Goal: Download file/media

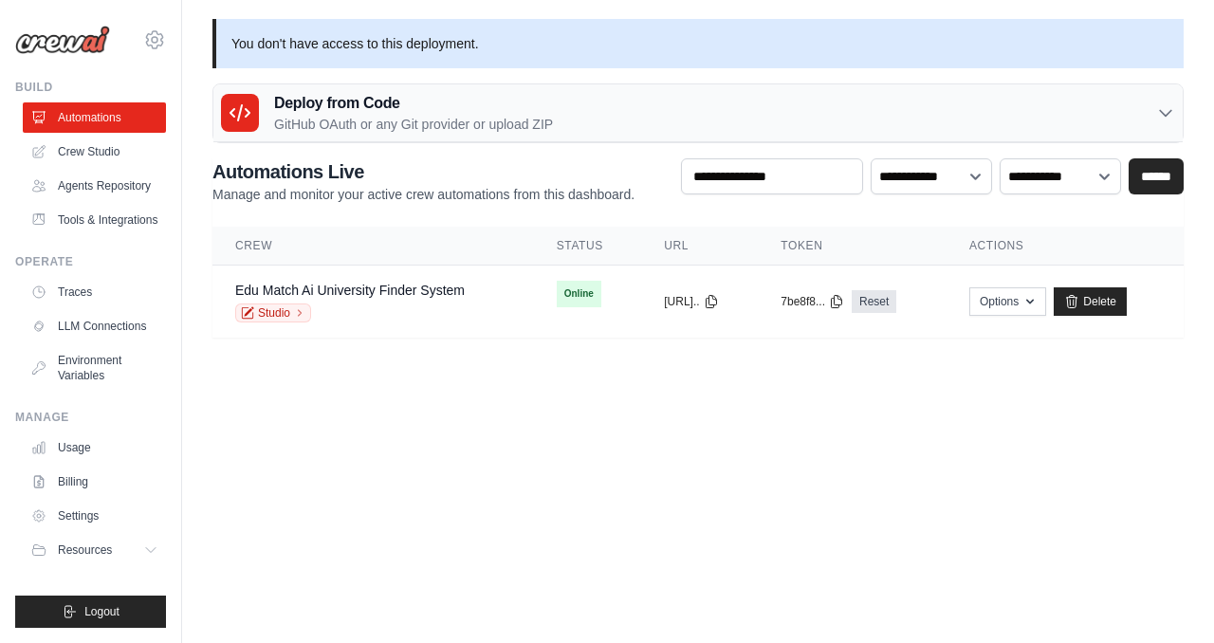
click at [391, 46] on p "You don't have access to this deployment." at bounding box center [699, 43] width 972 height 49
click at [355, 295] on link "Edu Match Ai University Finder System" at bounding box center [350, 290] width 230 height 15
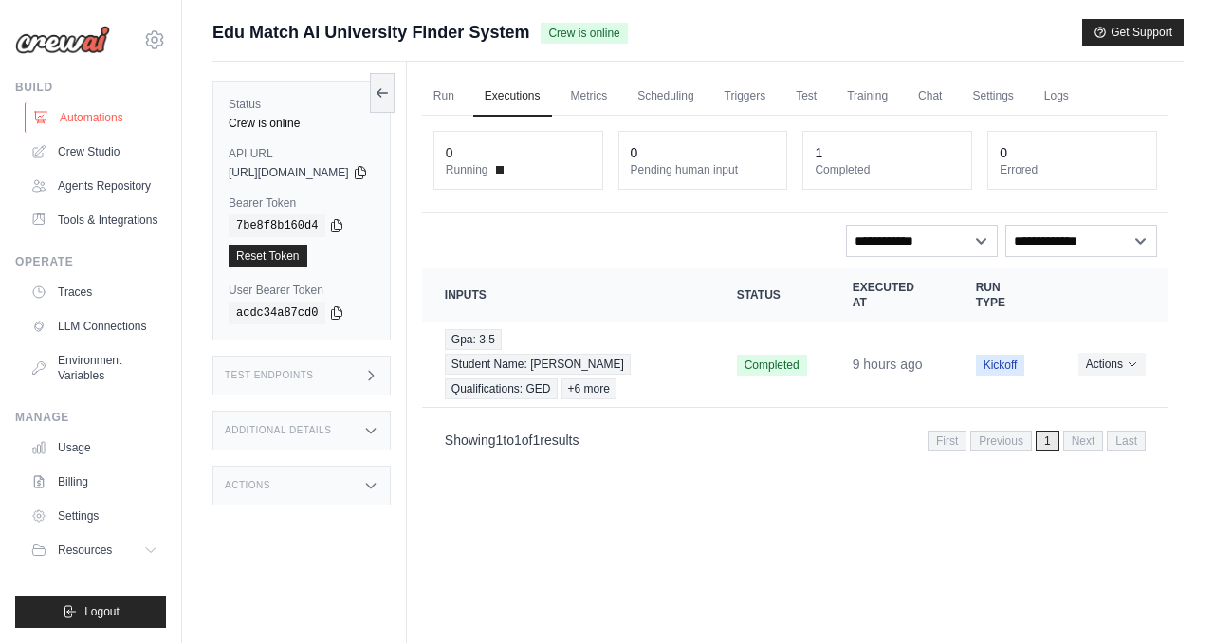
click at [72, 111] on link "Automations" at bounding box center [96, 117] width 143 height 30
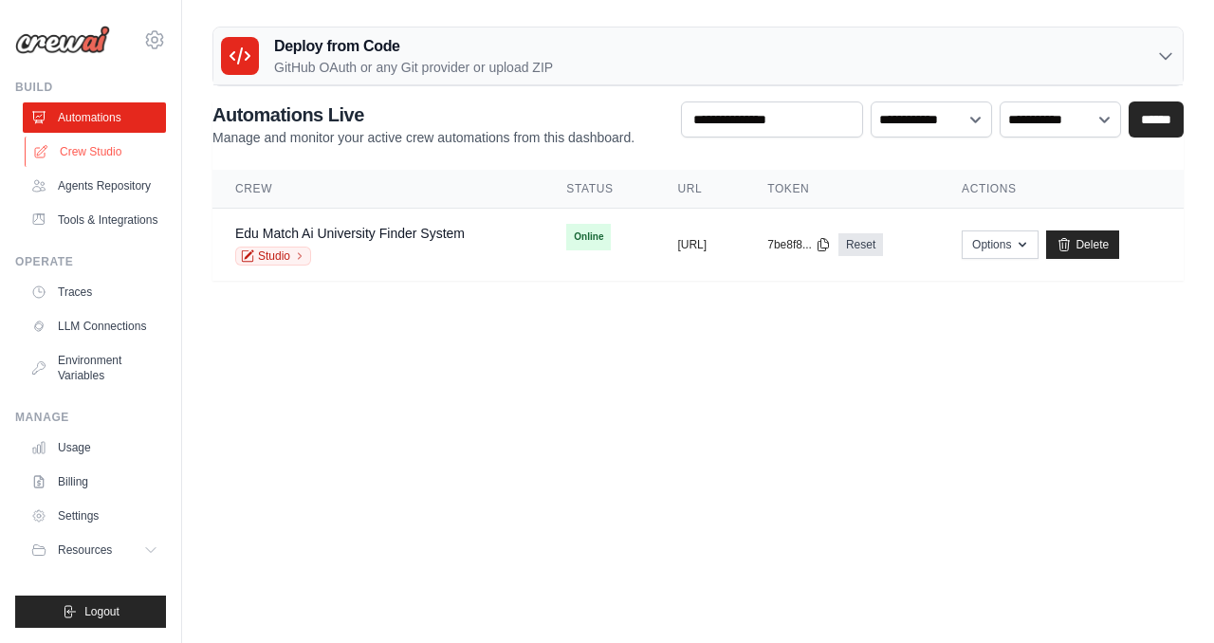
click at [89, 145] on link "Crew Studio" at bounding box center [96, 152] width 143 height 30
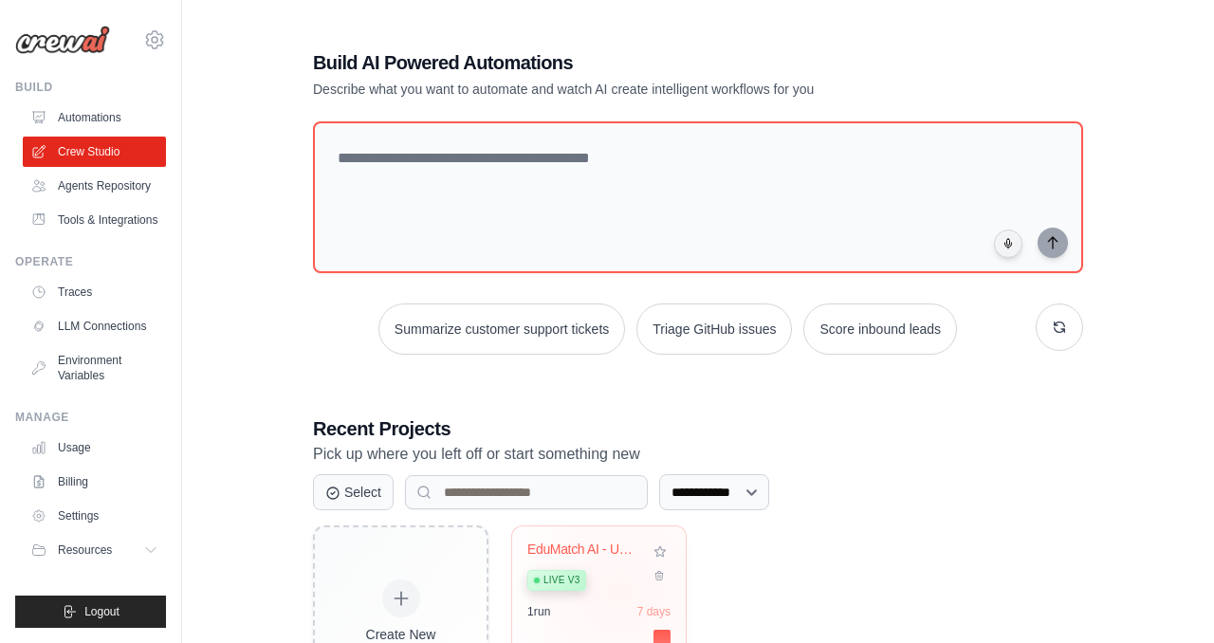
click at [621, 590] on div "EduMatch AI - University Finder Sys... Live v3" at bounding box center [585, 571] width 115 height 58
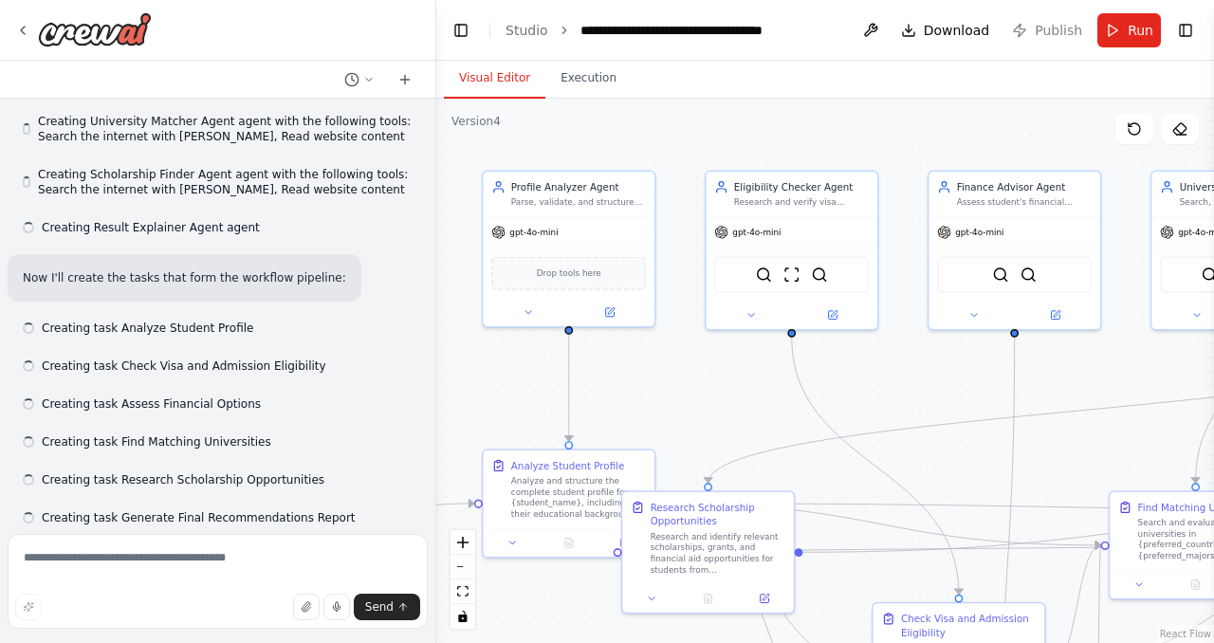
drag, startPoint x: 915, startPoint y: 153, endPoint x: 734, endPoint y: 153, distance: 180.3
click at [734, 153] on div ".deletable-edge-delete-btn { width: 20px; height: 20px; border: 0px solid #ffff…" at bounding box center [825, 371] width 778 height 545
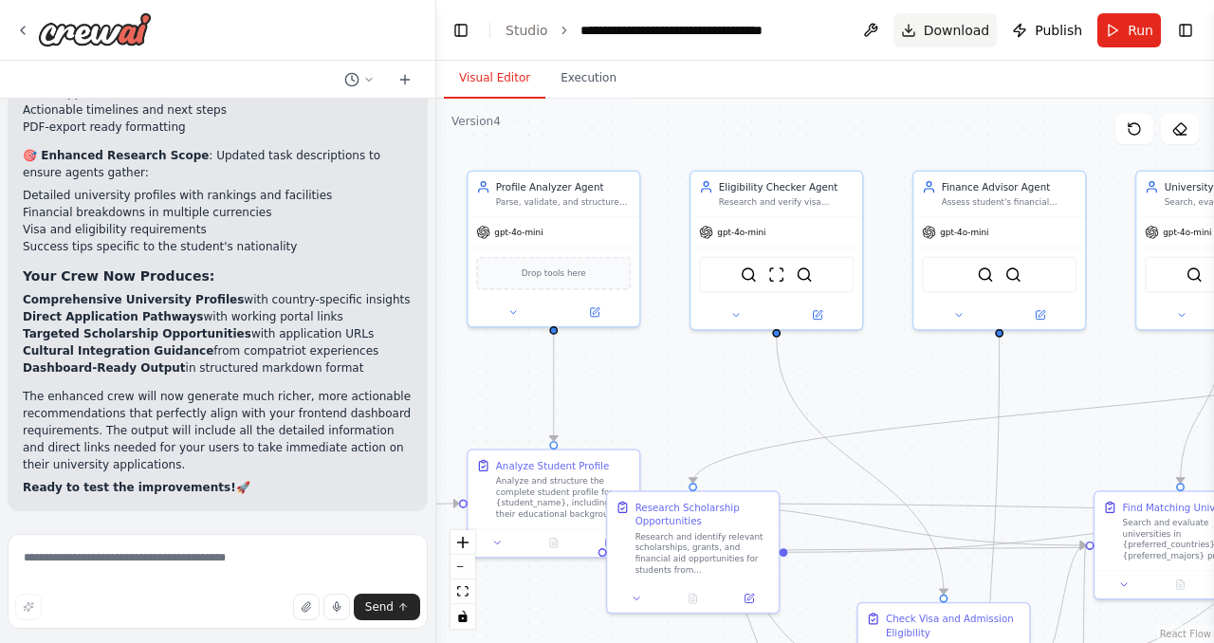
scroll to position [22779, 0]
click at [962, 28] on span "Download" at bounding box center [957, 30] width 66 height 19
